Goal: Unclear

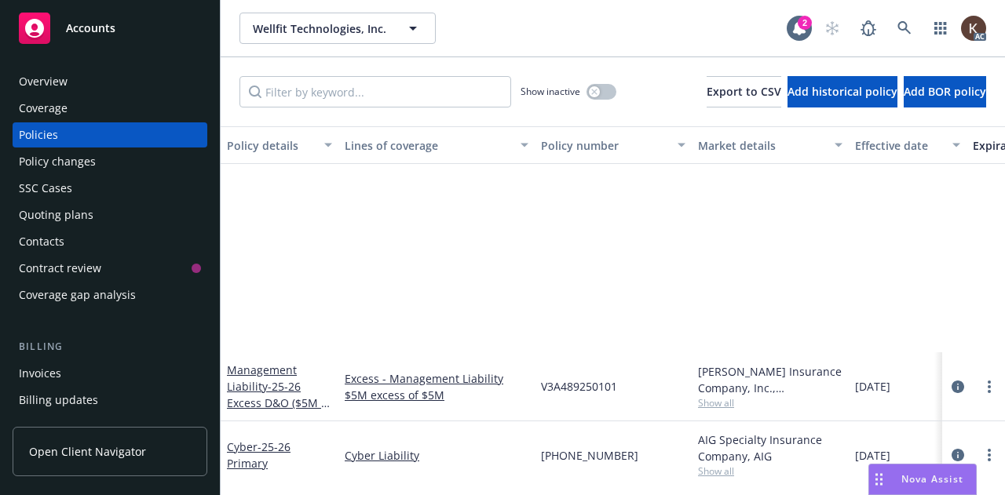
scroll to position [255, 0]
